Goal: Task Accomplishment & Management: Manage account settings

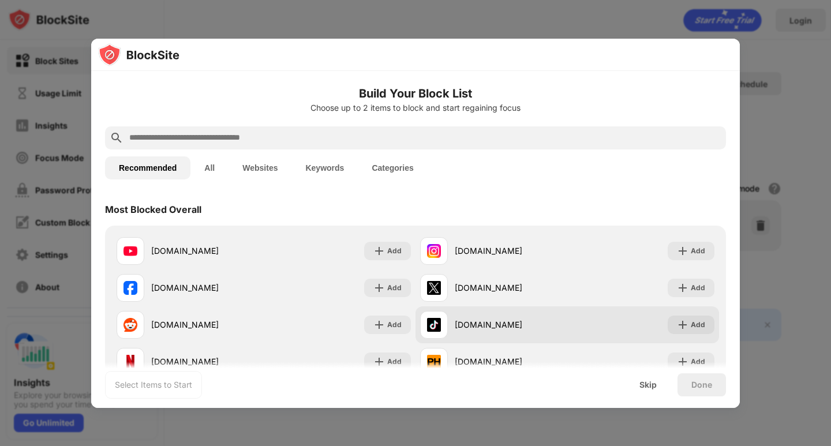
scroll to position [115, 0]
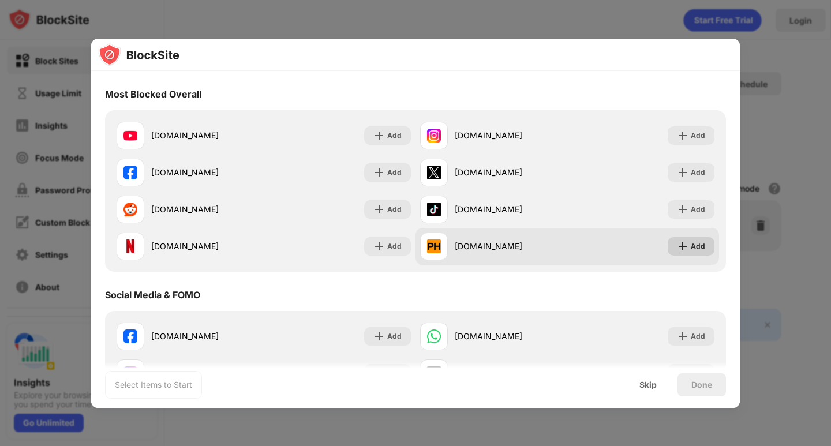
click at [691, 242] on div "Add" at bounding box center [698, 247] width 14 height 12
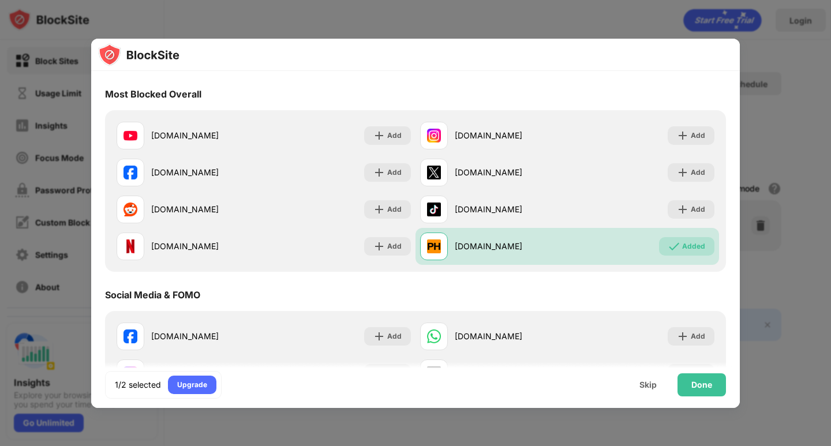
scroll to position [231, 0]
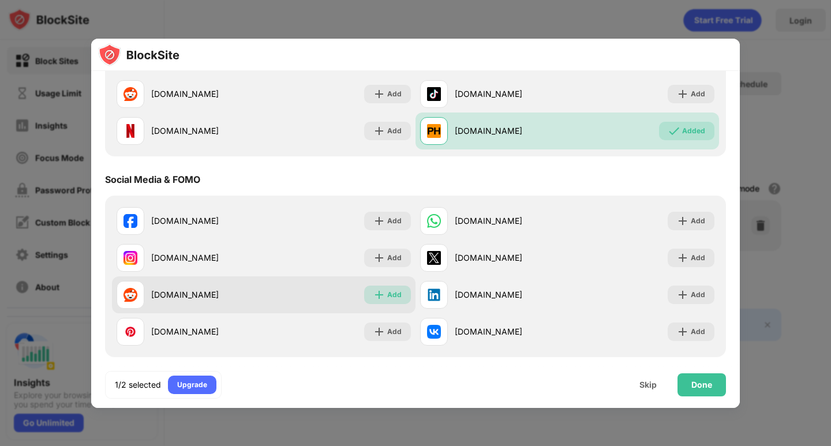
click at [379, 299] on img at bounding box center [379, 295] width 12 height 12
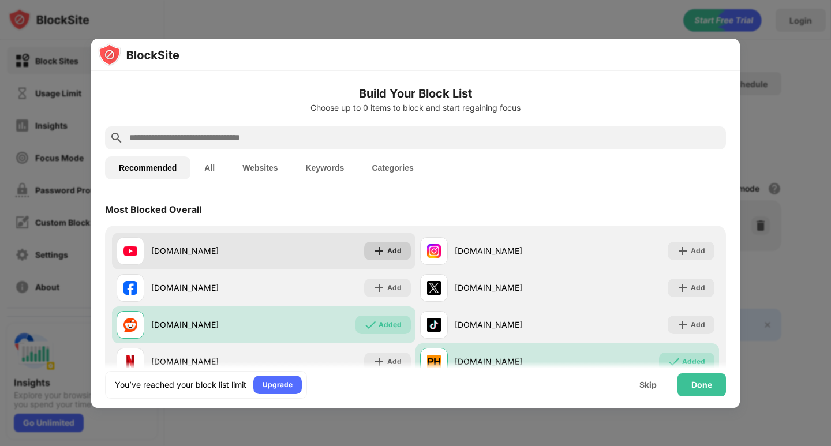
scroll to position [39, 0]
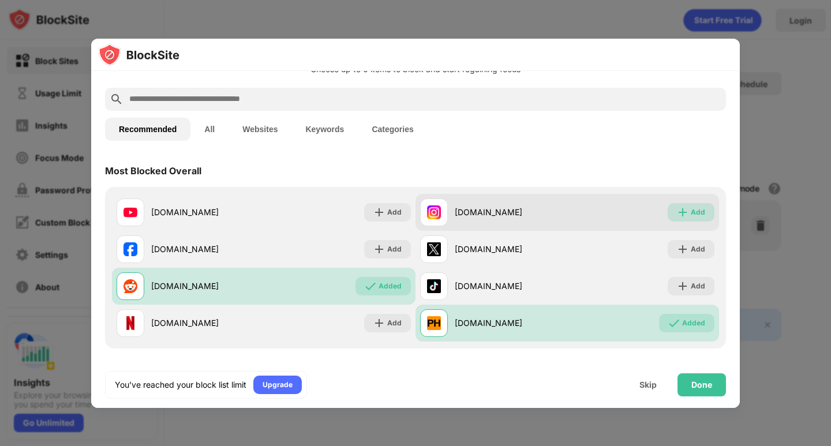
click at [667, 216] on div "Add" at bounding box center [690, 212] width 47 height 18
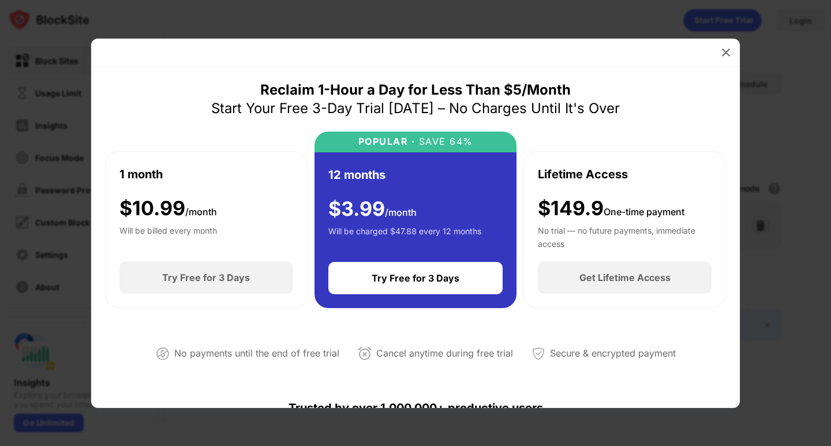
click at [256, 206] on div "1 month $ 10.99 /month Will be billed every month" at bounding box center [206, 207] width 174 height 82
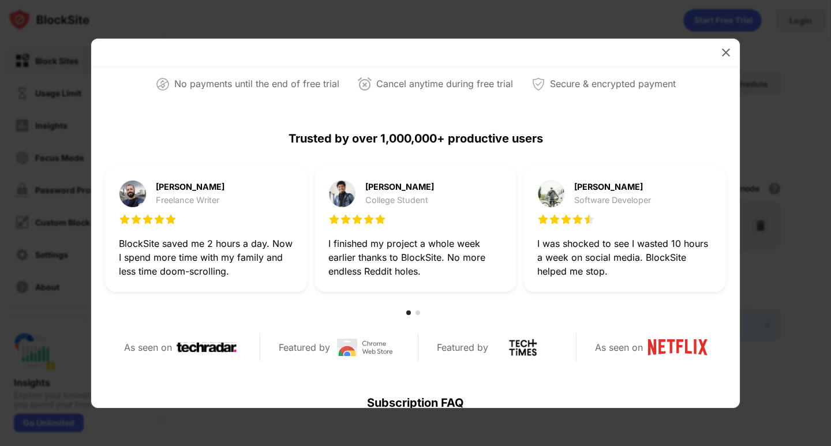
scroll to position [77, 0]
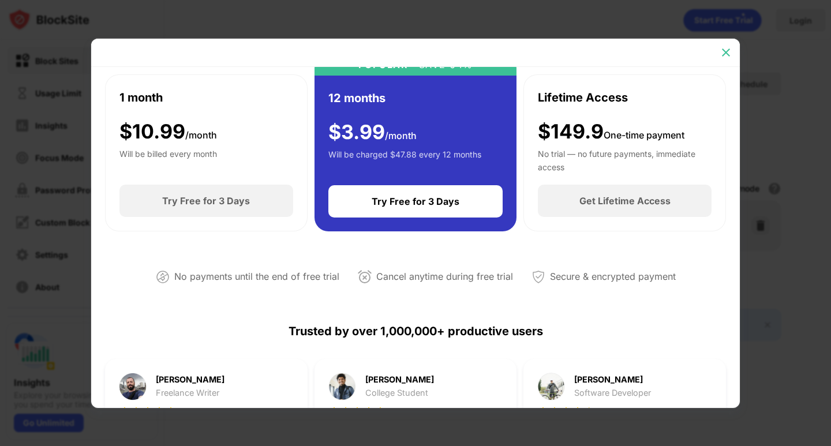
click at [729, 52] on img at bounding box center [726, 53] width 12 height 12
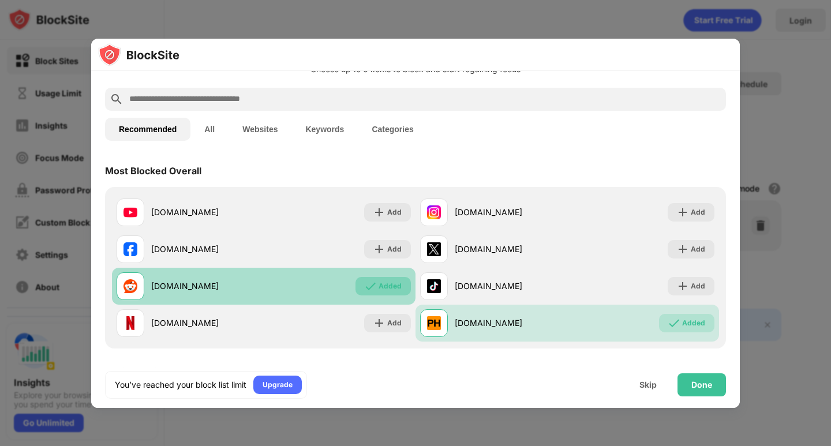
click at [400, 294] on div "Added" at bounding box center [382, 286] width 55 height 18
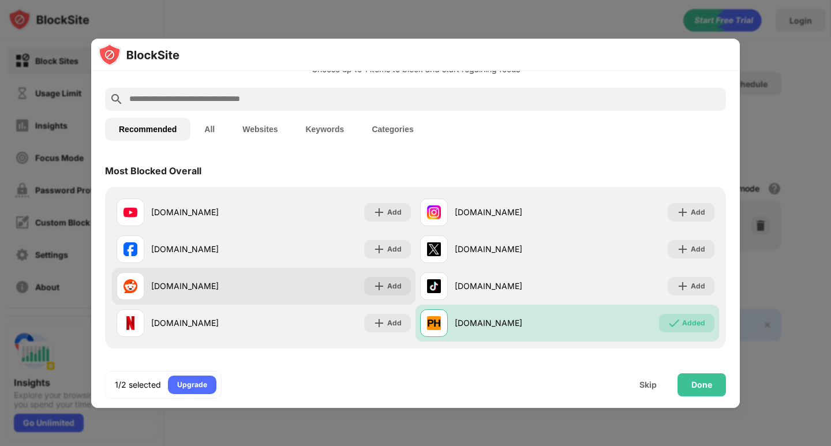
scroll to position [0, 0]
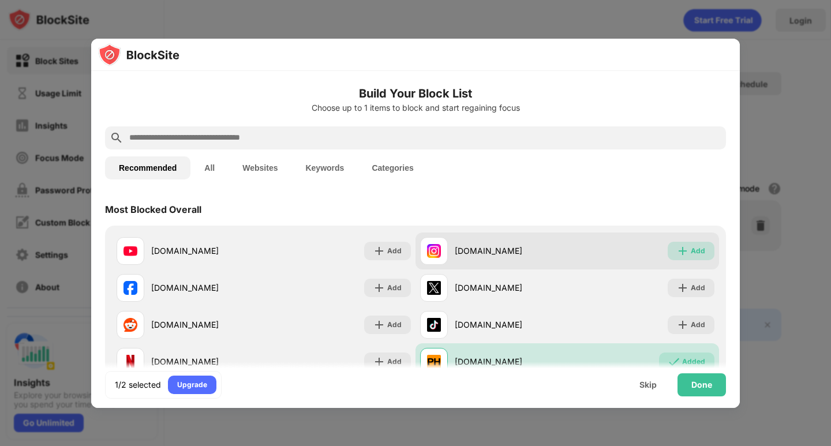
click at [704, 256] on div "Add" at bounding box center [690, 251] width 47 height 18
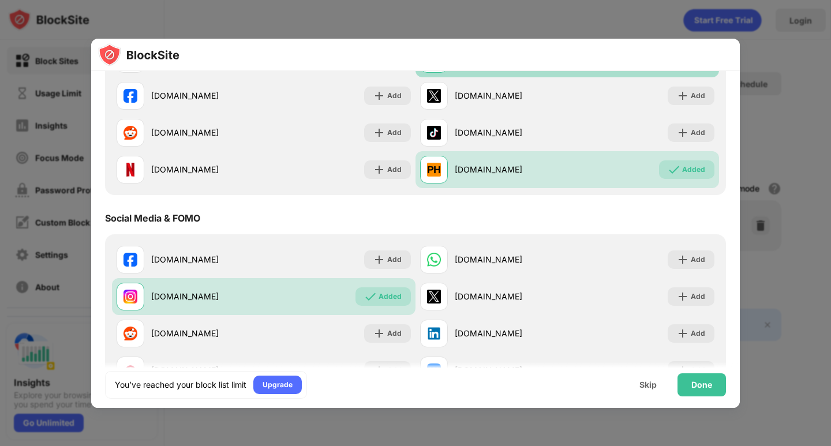
scroll to position [269, 0]
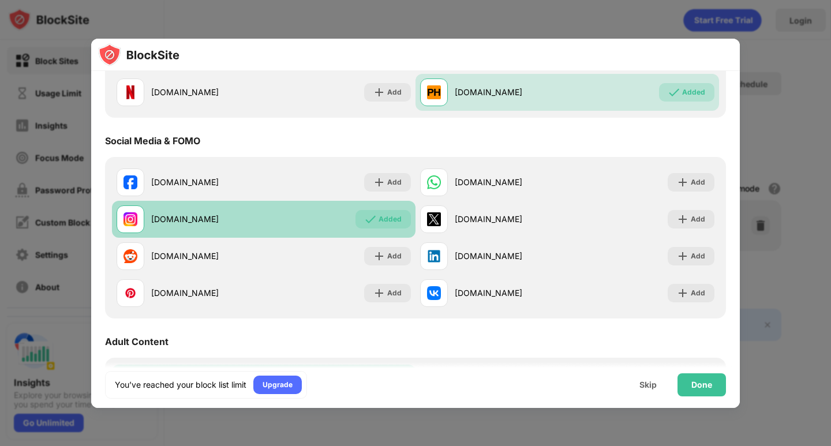
click at [396, 223] on div "Added" at bounding box center [389, 219] width 23 height 12
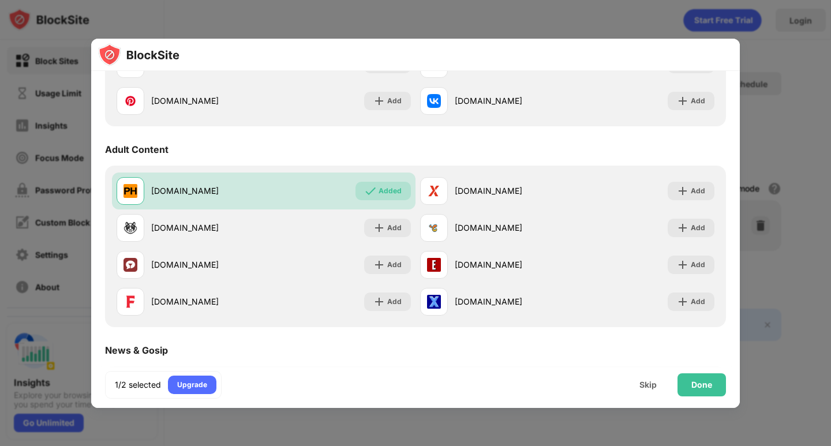
scroll to position [577, 0]
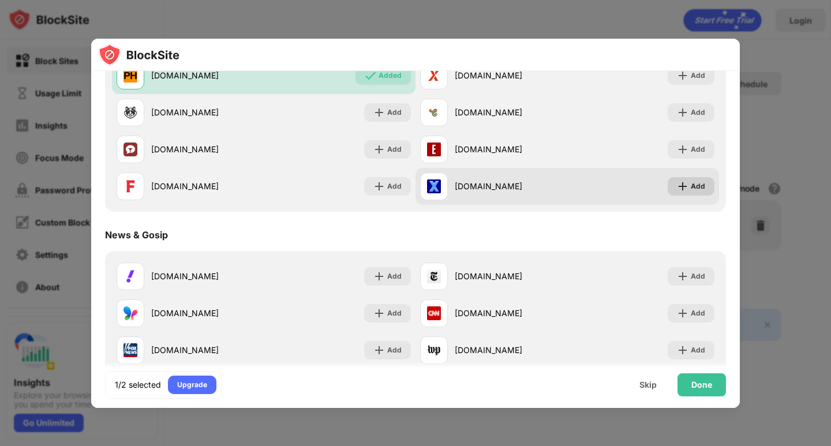
click at [691, 185] on div "Add" at bounding box center [698, 187] width 14 height 12
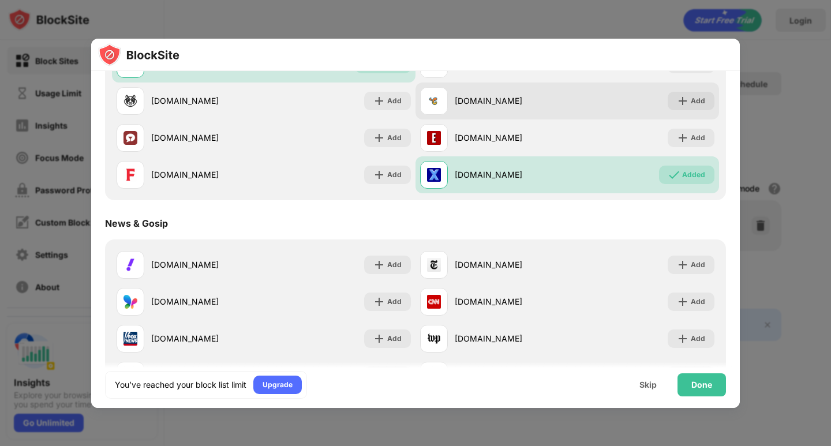
scroll to position [434, 0]
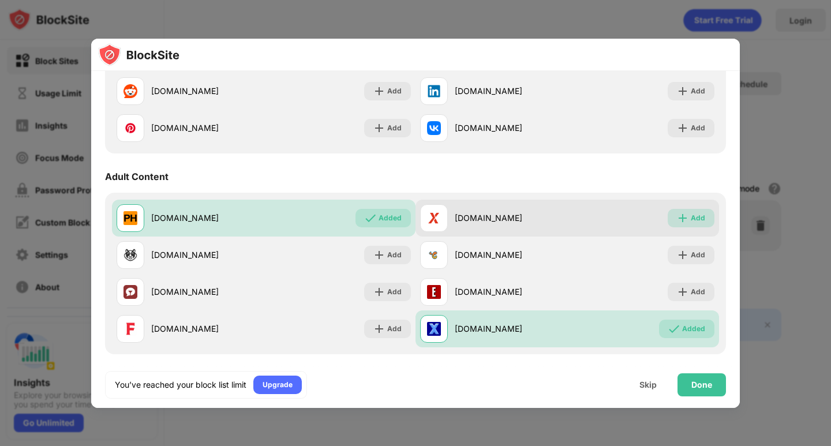
click at [694, 222] on div "Add" at bounding box center [698, 218] width 14 height 12
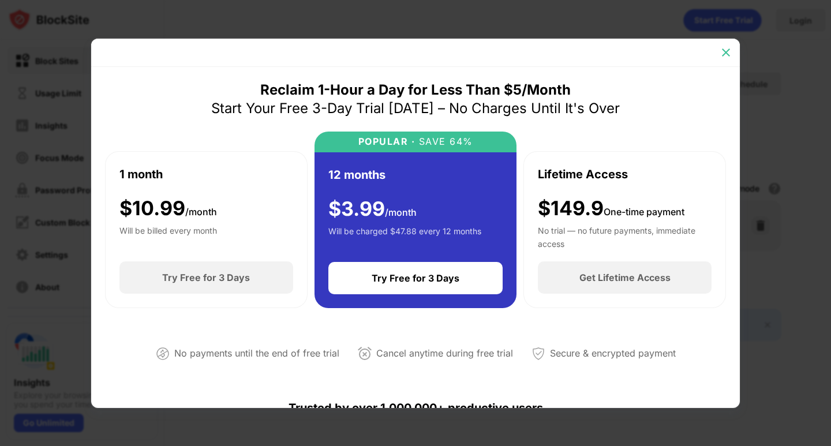
click at [720, 52] on img at bounding box center [726, 53] width 12 height 12
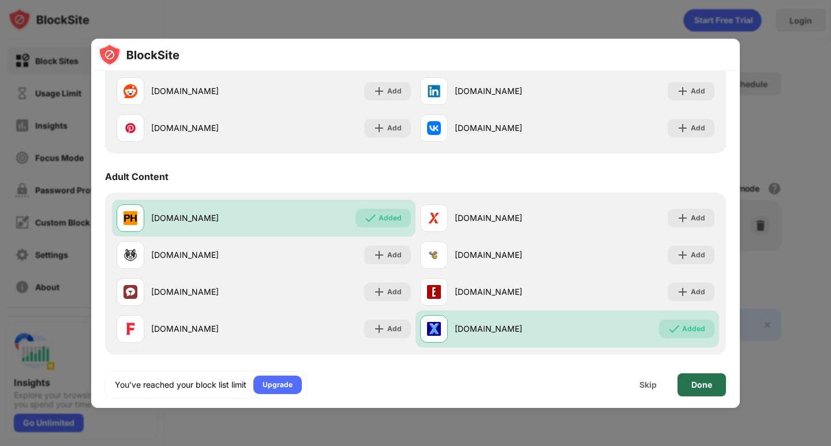
click at [706, 382] on div "Done" at bounding box center [701, 384] width 21 height 9
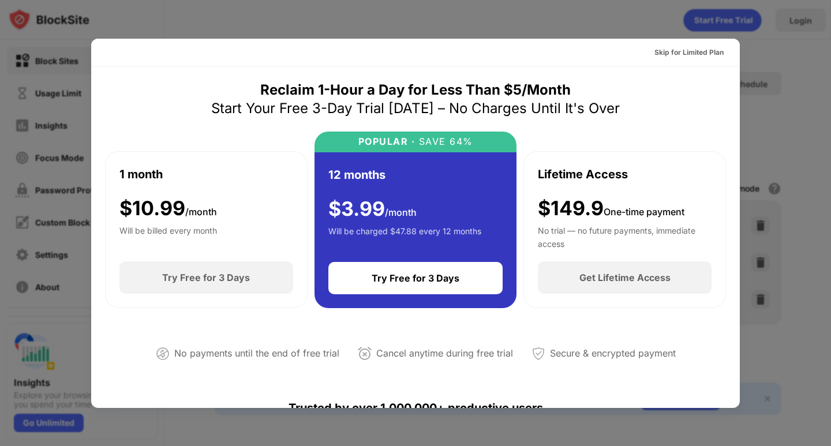
click at [767, 104] on div at bounding box center [415, 223] width 831 height 446
click at [672, 50] on div "Skip for Limited Plan" at bounding box center [688, 53] width 69 height 12
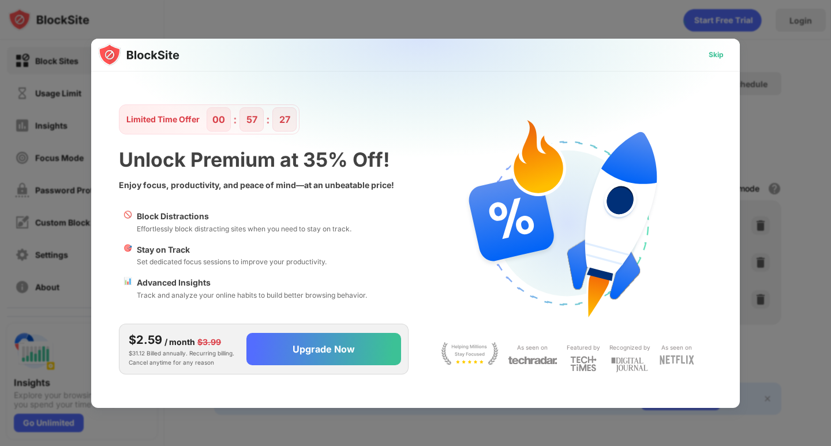
click at [708, 52] on div "Skip" at bounding box center [715, 55] width 33 height 18
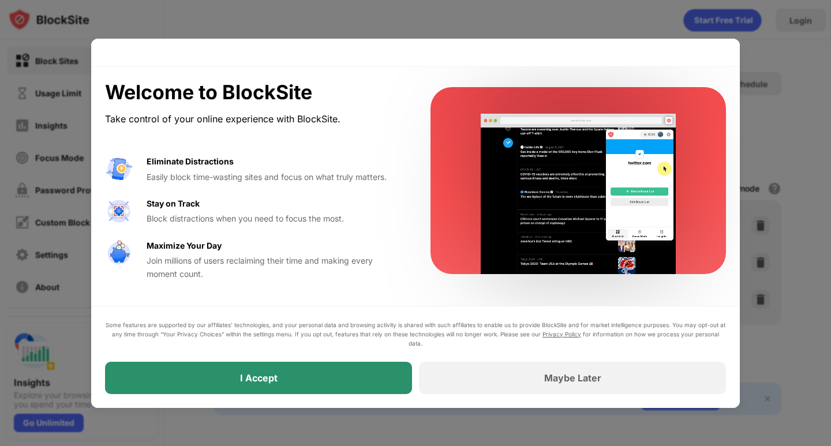
click at [310, 369] on div "I Accept" at bounding box center [258, 378] width 307 height 32
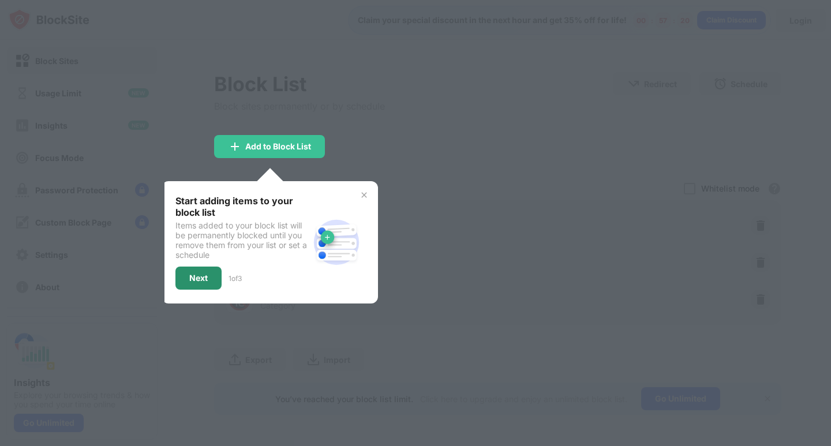
click at [194, 282] on div "Next" at bounding box center [198, 277] width 18 height 9
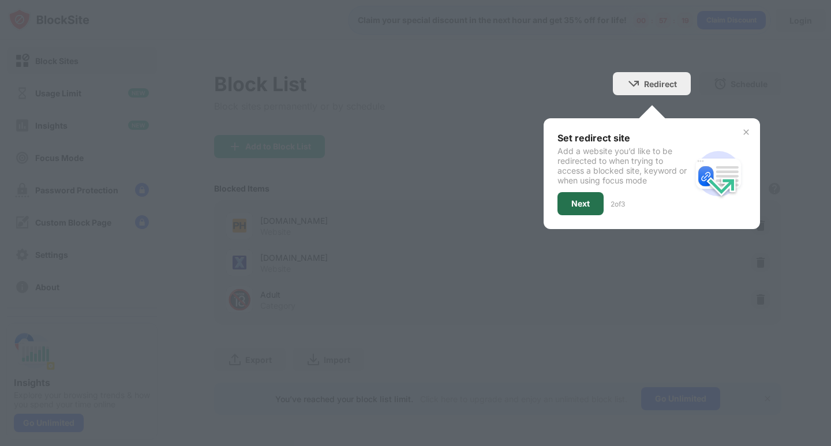
click at [561, 208] on div "Next" at bounding box center [580, 203] width 46 height 23
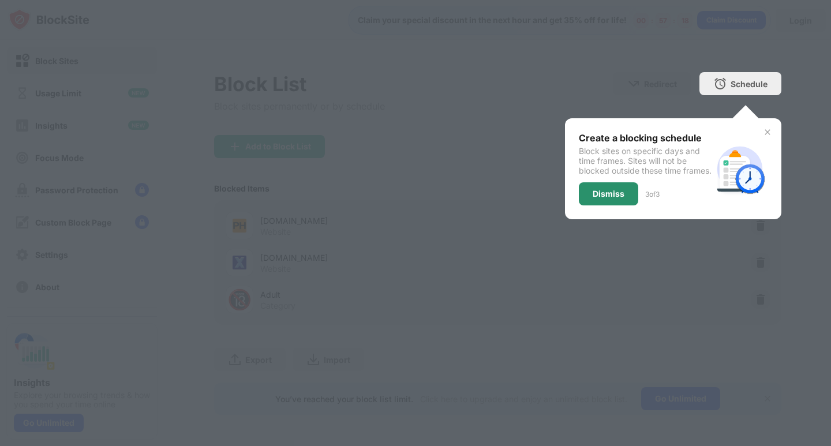
click at [606, 196] on div "Dismiss" at bounding box center [608, 193] width 32 height 9
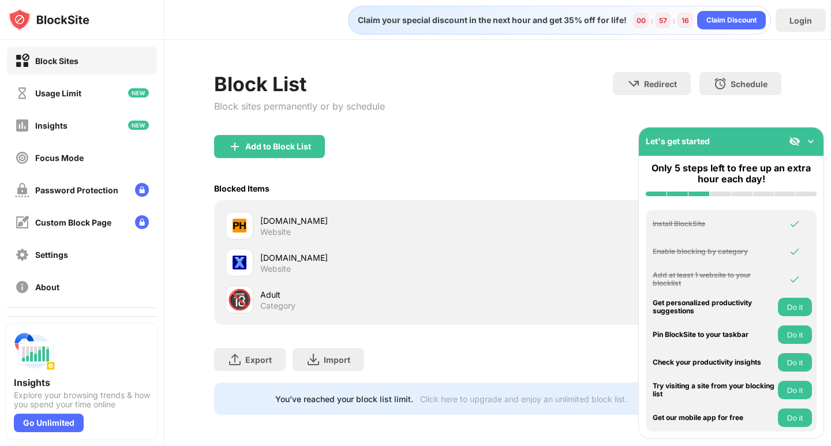
click at [812, 136] on img at bounding box center [811, 142] width 12 height 12
